Goal: Information Seeking & Learning: Check status

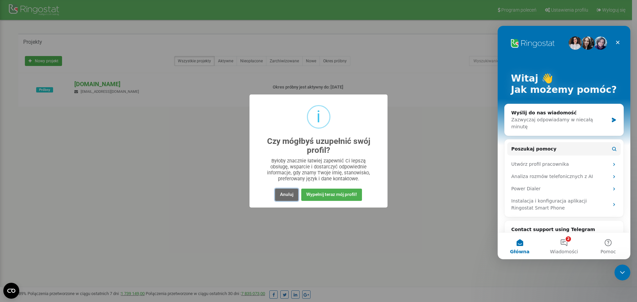
click at [288, 191] on button "Anuluj" at bounding box center [286, 195] width 23 height 12
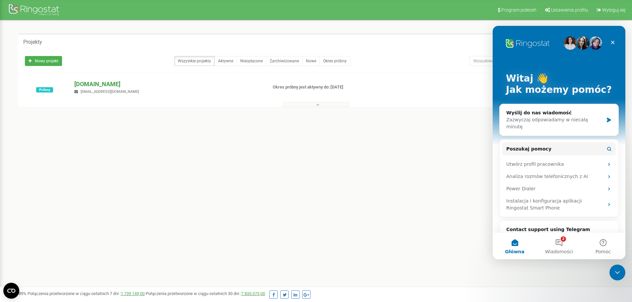
click at [91, 85] on p "[DOMAIN_NAME]" at bounding box center [168, 84] width 188 height 9
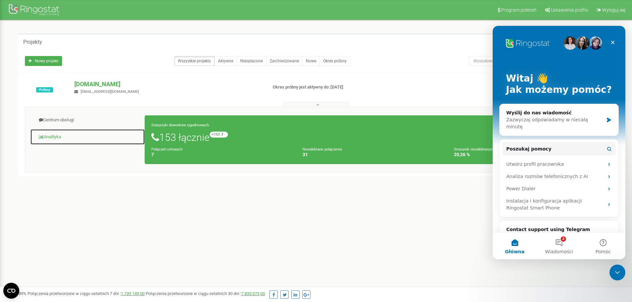
click at [57, 135] on link "Analityka" at bounding box center [87, 137] width 115 height 16
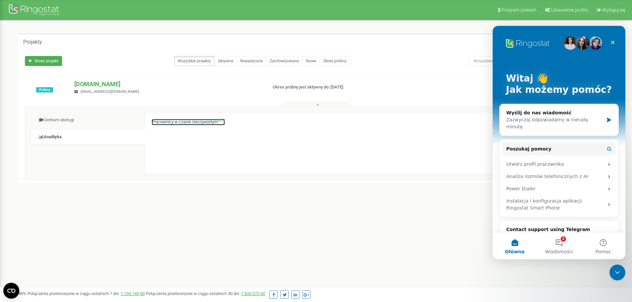
click at [166, 122] on link "Pracownicy w czasie rzeczywistym NEW" at bounding box center [188, 122] width 73 height 6
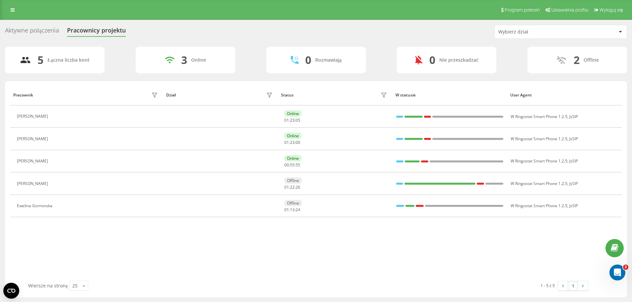
click at [36, 28] on div "Aktywne połączenia" at bounding box center [32, 32] width 54 height 10
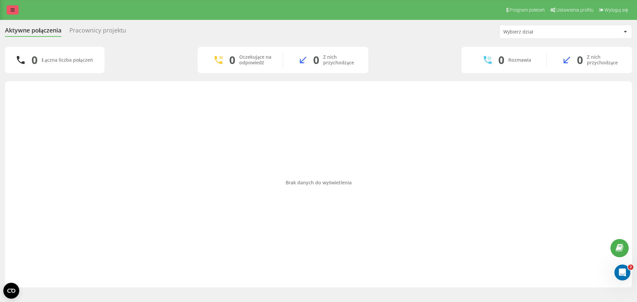
click at [11, 11] on icon at bounding box center [13, 10] width 4 height 5
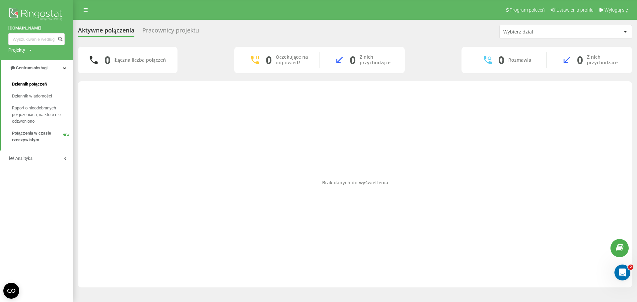
click at [37, 85] on span "Dziennik połączeń" at bounding box center [29, 84] width 35 height 7
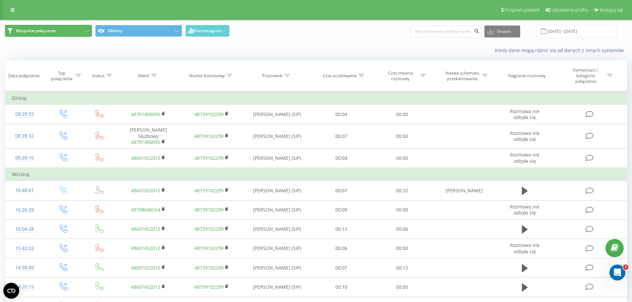
click at [75, 33] on button "Wszystkie połączenia" at bounding box center [48, 31] width 87 height 12
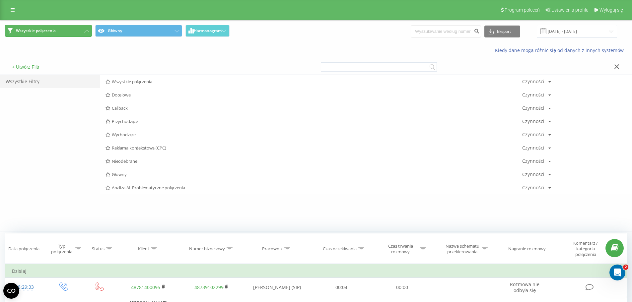
click at [75, 33] on button "Wszystkie połączenia" at bounding box center [48, 31] width 87 height 12
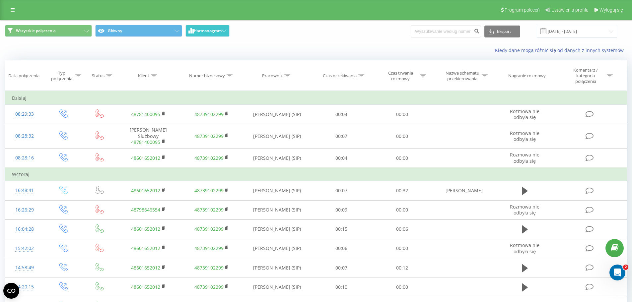
click at [208, 33] on span "Harmonogram" at bounding box center [208, 31] width 28 height 5
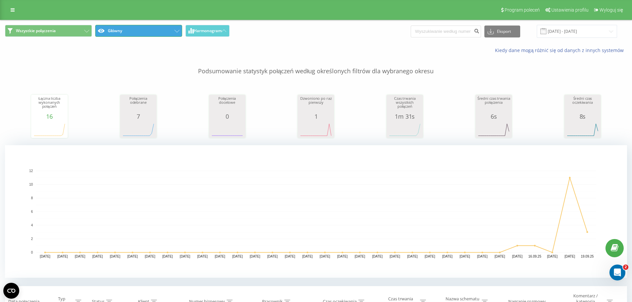
click at [143, 36] on button "Główny" at bounding box center [138, 31] width 87 height 12
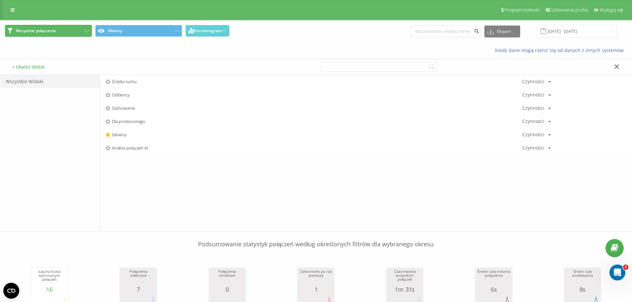
click at [56, 31] on span "Wszystkie połączenia" at bounding box center [36, 30] width 40 height 5
click at [28, 31] on span "Wszystkie połączenia" at bounding box center [36, 30] width 40 height 5
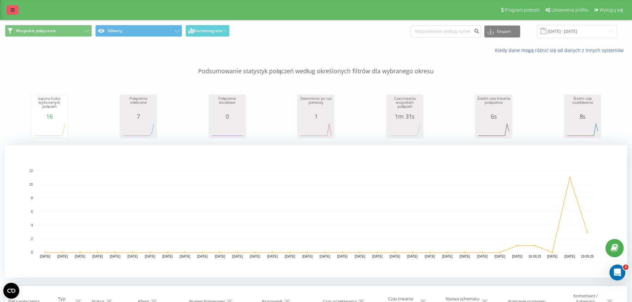
click at [14, 10] on icon at bounding box center [13, 10] width 4 height 5
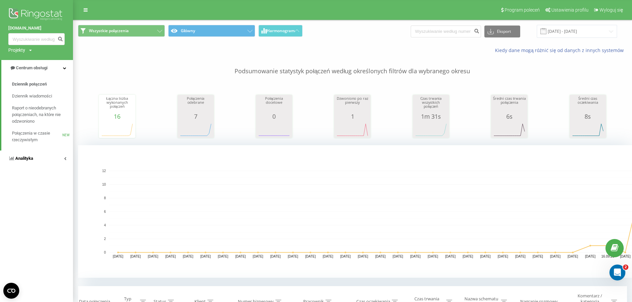
click at [24, 156] on span "Analityka" at bounding box center [24, 158] width 18 height 5
click at [34, 102] on span "Pracownicy w czasie rzeczywistym" at bounding box center [37, 103] width 50 height 13
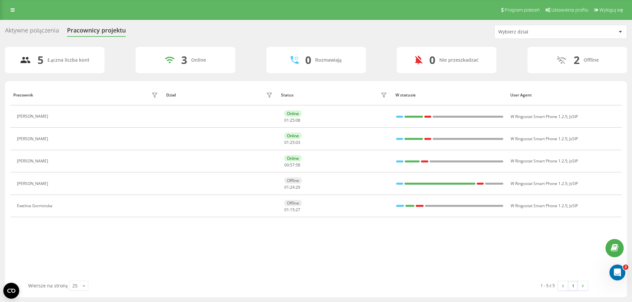
click at [39, 30] on div "Aktywne połączenia" at bounding box center [32, 32] width 54 height 10
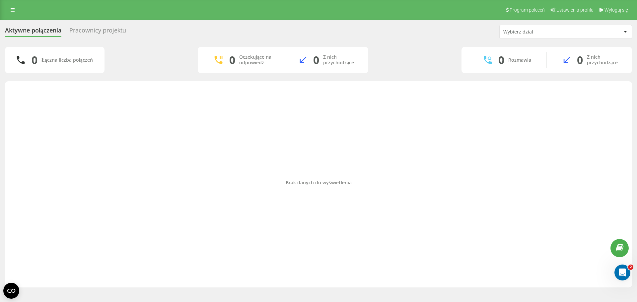
click at [13, 12] on icon at bounding box center [13, 10] width 4 height 5
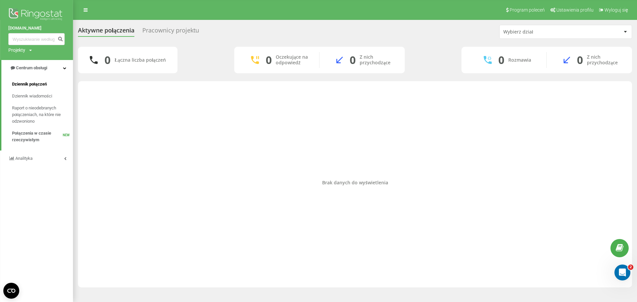
click at [30, 86] on span "Dziennik połączeń" at bounding box center [29, 84] width 35 height 7
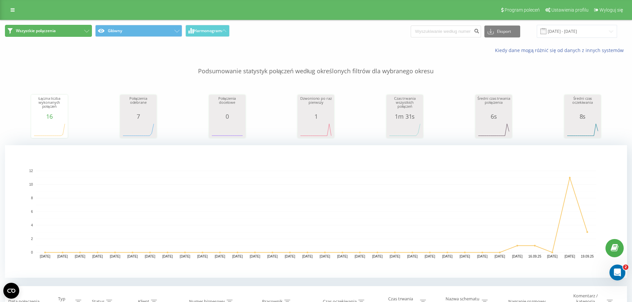
click at [31, 31] on span "Wszystkie połączenia" at bounding box center [36, 30] width 40 height 5
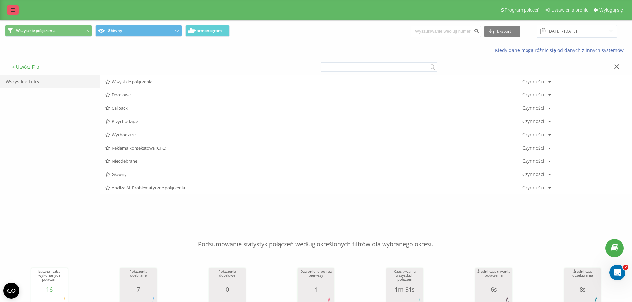
click at [13, 14] on link at bounding box center [13, 9] width 12 height 9
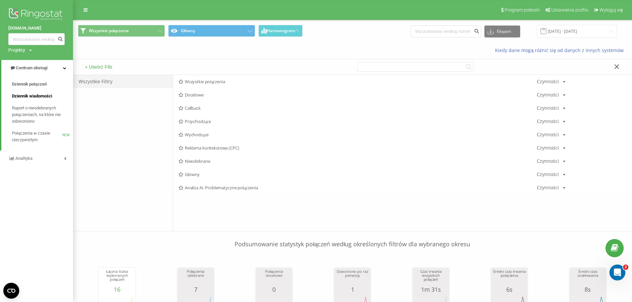
click at [22, 96] on span "Dziennik wiadomości" at bounding box center [32, 96] width 40 height 7
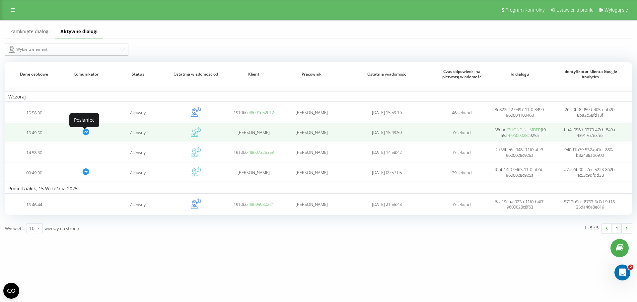
click at [86, 132] on icon at bounding box center [86, 132] width 4 height 2
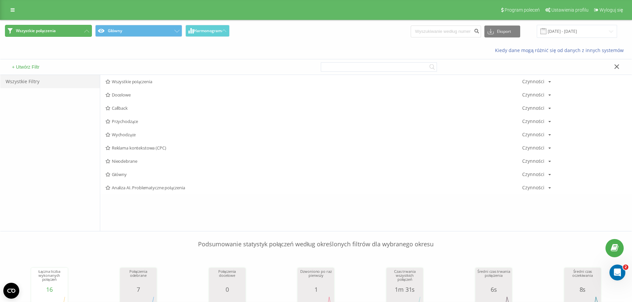
click at [45, 30] on span "Wszystkie połączenia" at bounding box center [36, 30] width 40 height 5
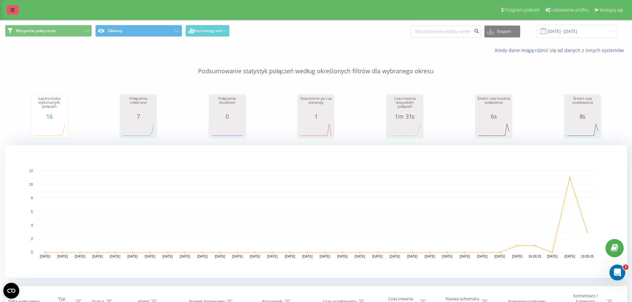
click at [11, 11] on icon at bounding box center [13, 10] width 4 height 5
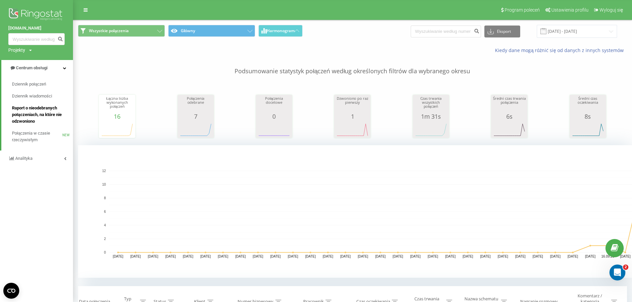
click at [37, 111] on span "Raport o nieodebranych połączeniach, na które nie odzwoniono" at bounding box center [41, 115] width 58 height 20
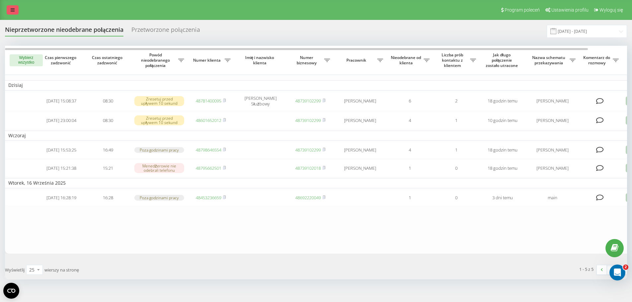
click at [13, 10] on icon at bounding box center [13, 10] width 4 height 5
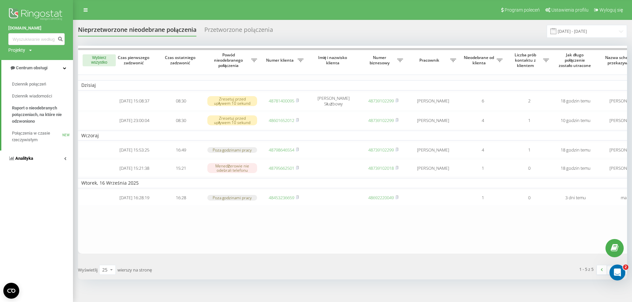
click at [27, 158] on span "Analityka" at bounding box center [24, 158] width 18 height 5
click at [31, 104] on span "Pracownicy w czasie rzeczywistym" at bounding box center [37, 103] width 50 height 13
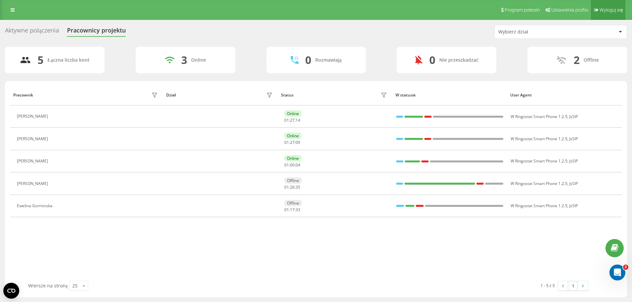
click at [609, 10] on span "Wyloguj się" at bounding box center [612, 9] width 24 height 5
